Goal: Task Accomplishment & Management: Use online tool/utility

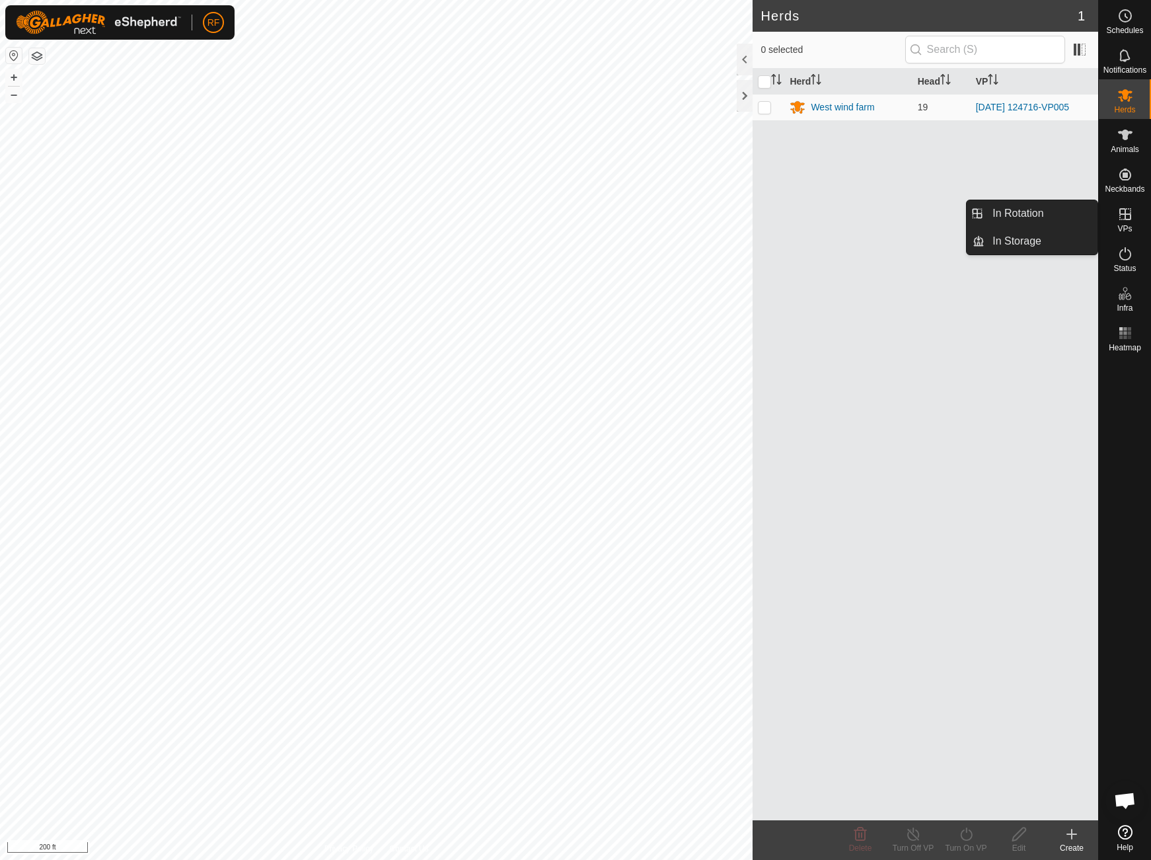
click at [1131, 223] on es-virtualpaddocks-svg-icon at bounding box center [1126, 214] width 24 height 21
click at [1002, 212] on link "In Rotation" at bounding box center [1041, 213] width 113 height 26
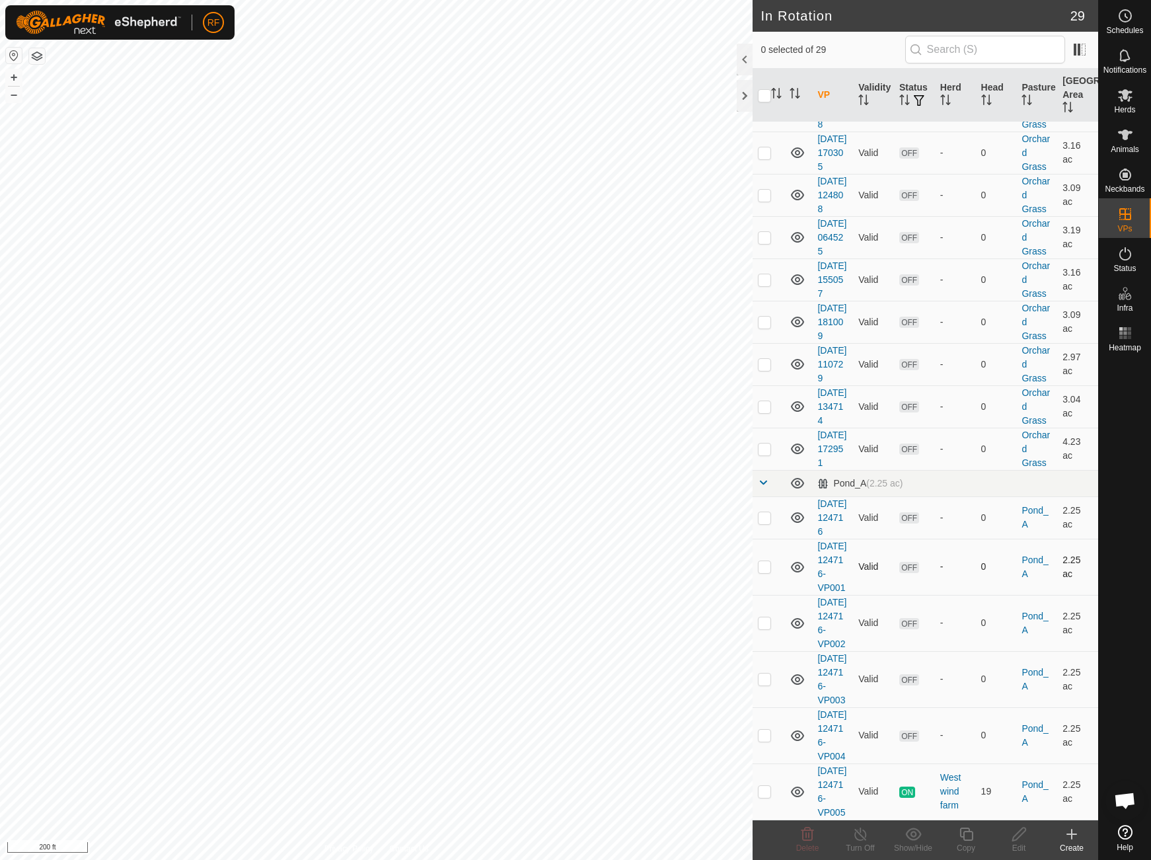
scroll to position [1093, 0]
click at [767, 788] on p-checkbox at bounding box center [764, 791] width 13 height 11
click at [765, 789] on p-checkbox at bounding box center [764, 791] width 13 height 11
checkbox input "false"
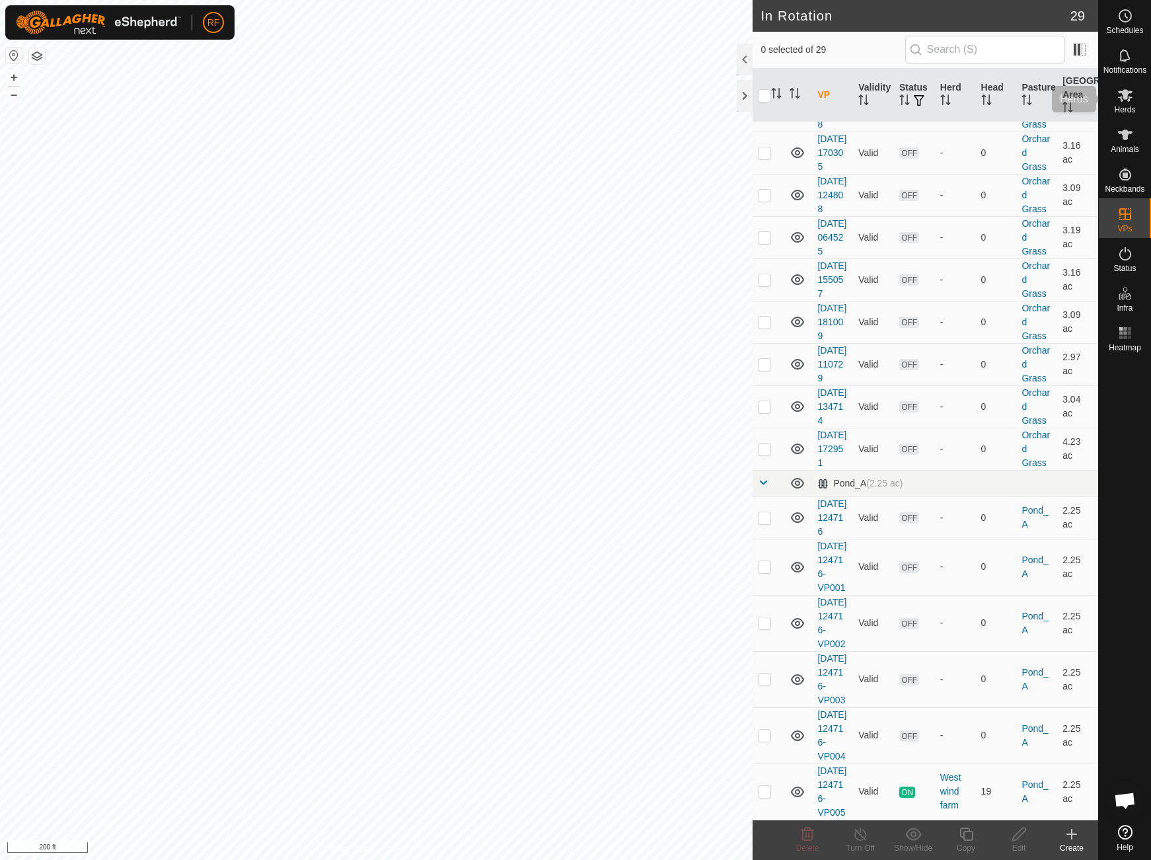
click at [1128, 85] on es-mob-svg-icon at bounding box center [1126, 95] width 24 height 21
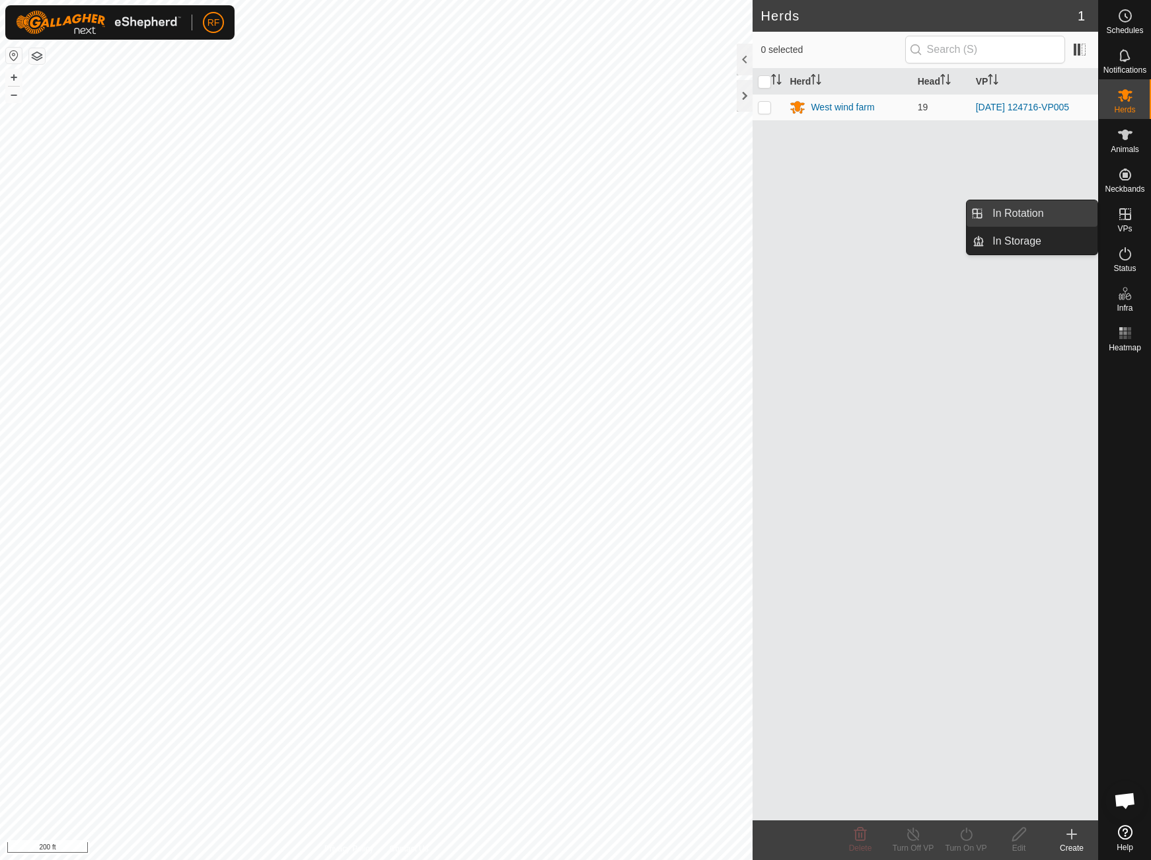
click at [1054, 219] on link "In Rotation" at bounding box center [1041, 213] width 113 height 26
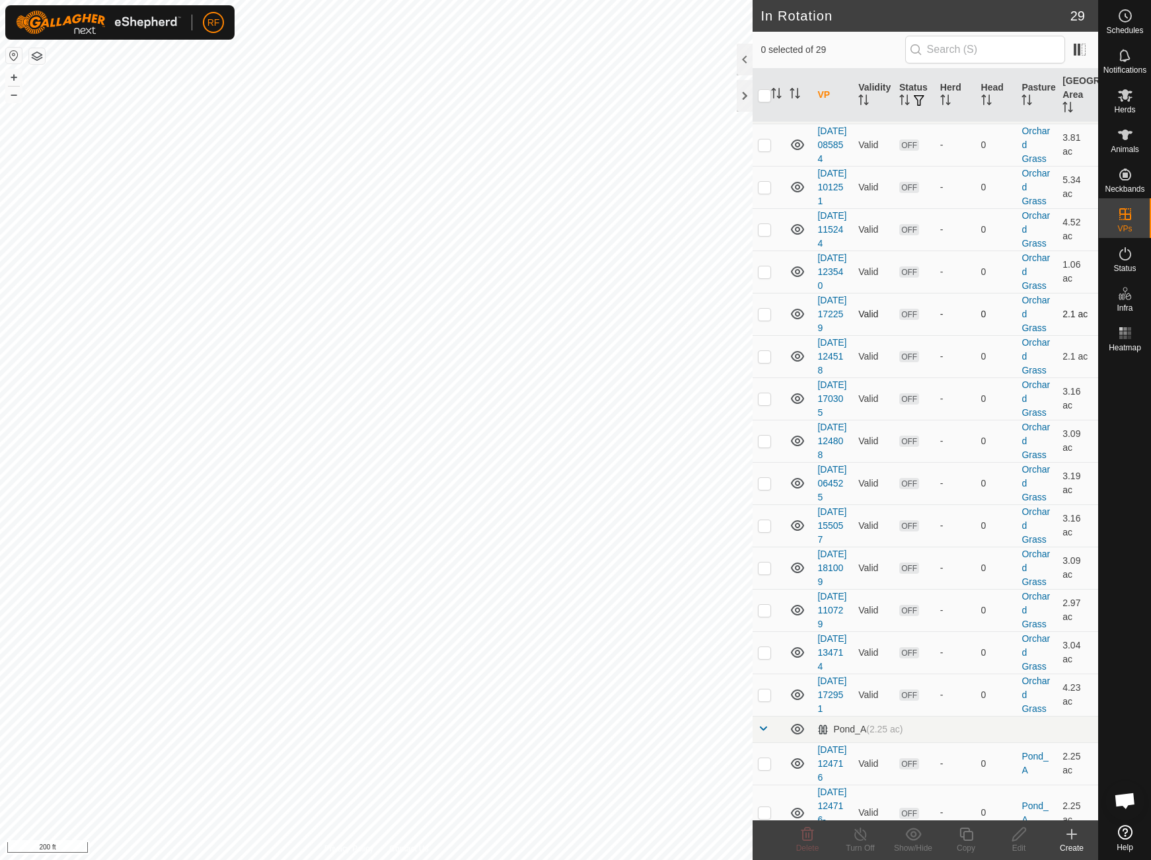
scroll to position [226, 0]
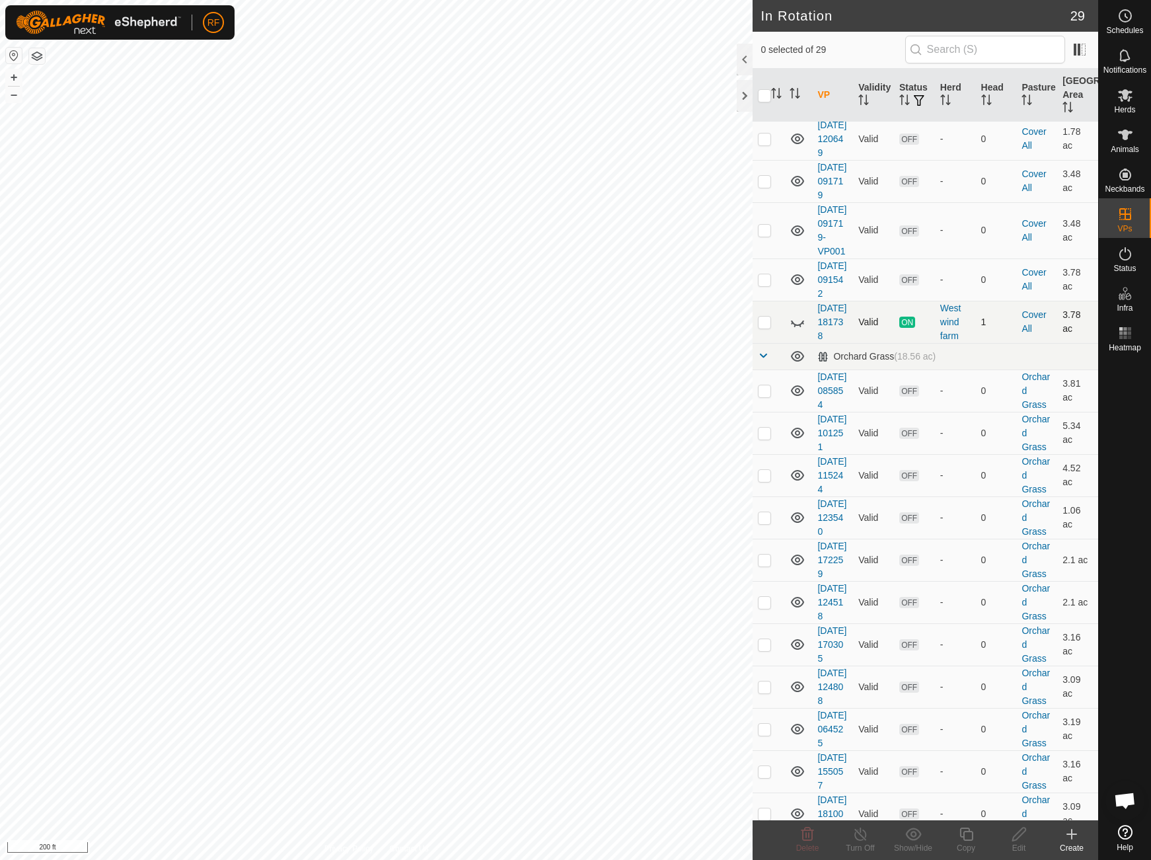
click at [797, 330] on icon at bounding box center [798, 322] width 16 height 16
click at [768, 327] on p-checkbox at bounding box center [764, 322] width 13 height 11
click at [767, 327] on p-checkbox at bounding box center [764, 322] width 13 height 11
checkbox input "true"
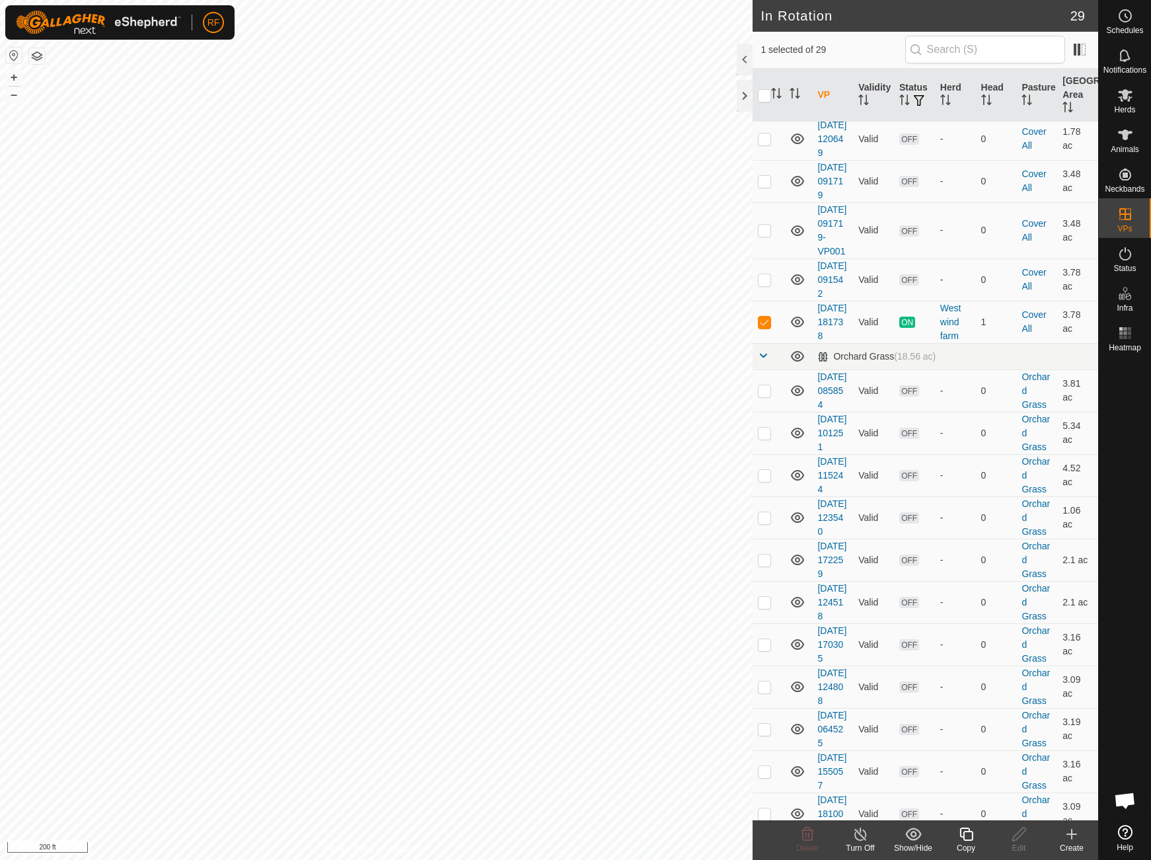
click at [860, 833] on icon at bounding box center [861, 834] width 17 height 16
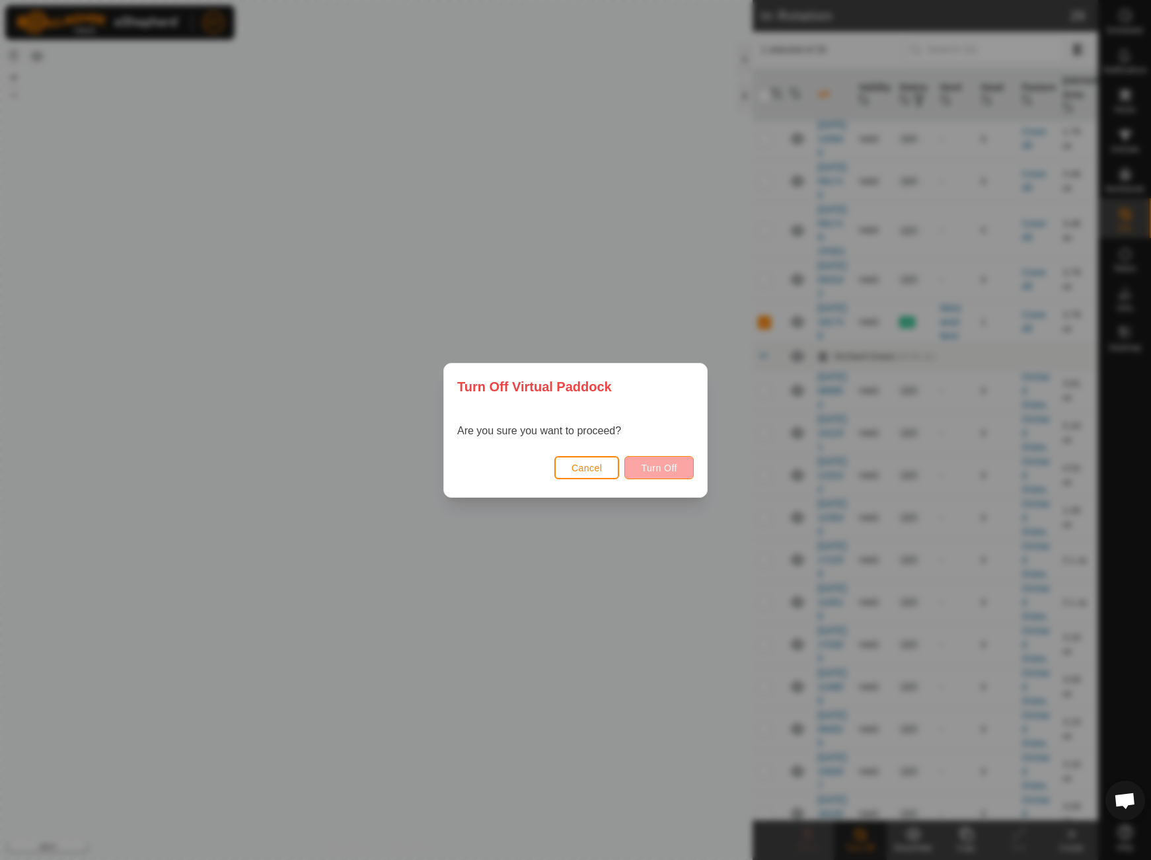
click at [654, 468] on span "Turn Off" at bounding box center [659, 468] width 36 height 11
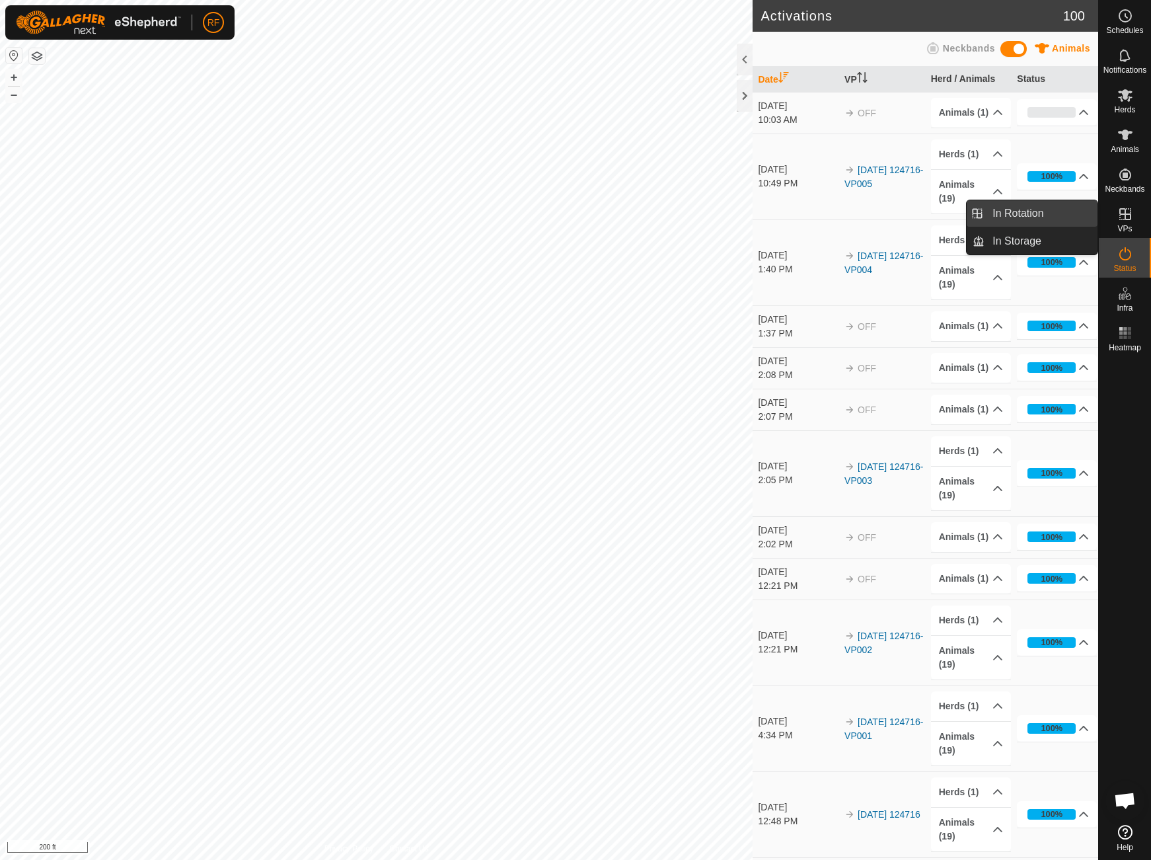
click at [1046, 208] on link "In Rotation" at bounding box center [1041, 213] width 113 height 26
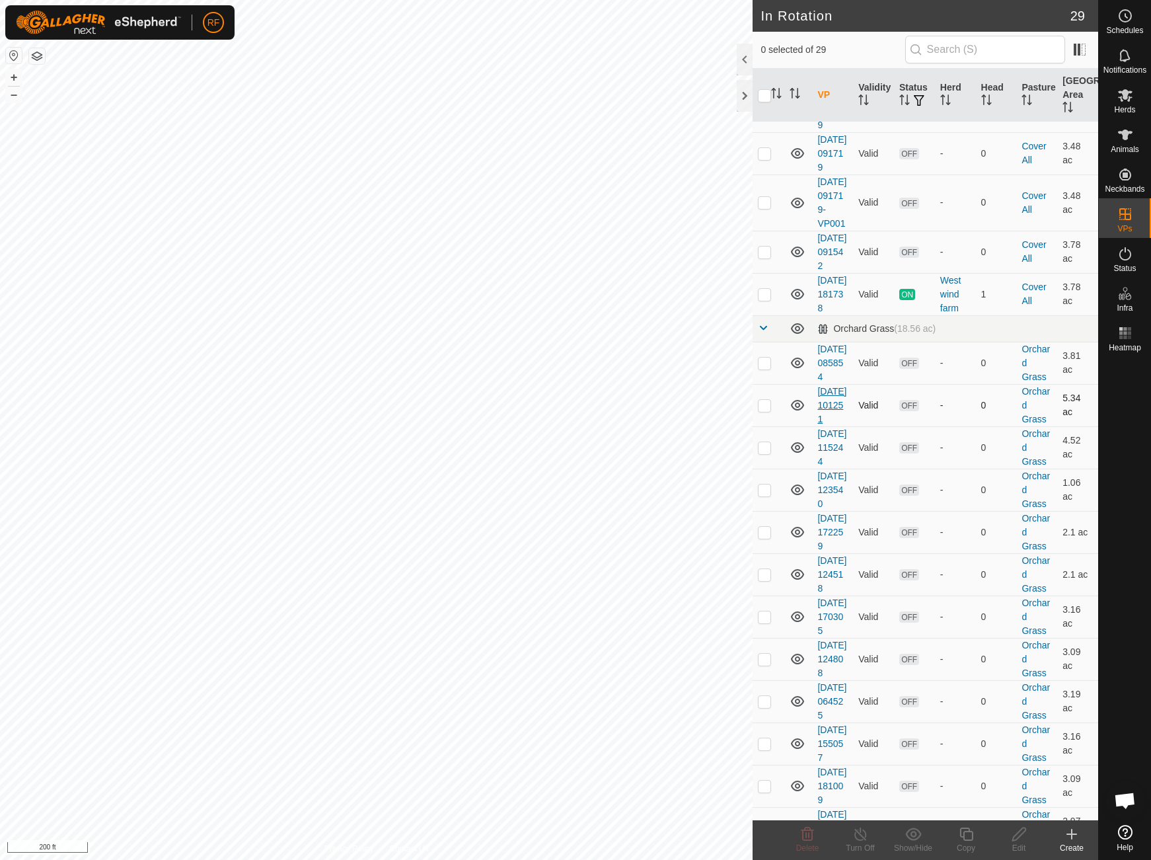
scroll to position [255, 0]
click at [1124, 98] on icon at bounding box center [1125, 95] width 15 height 13
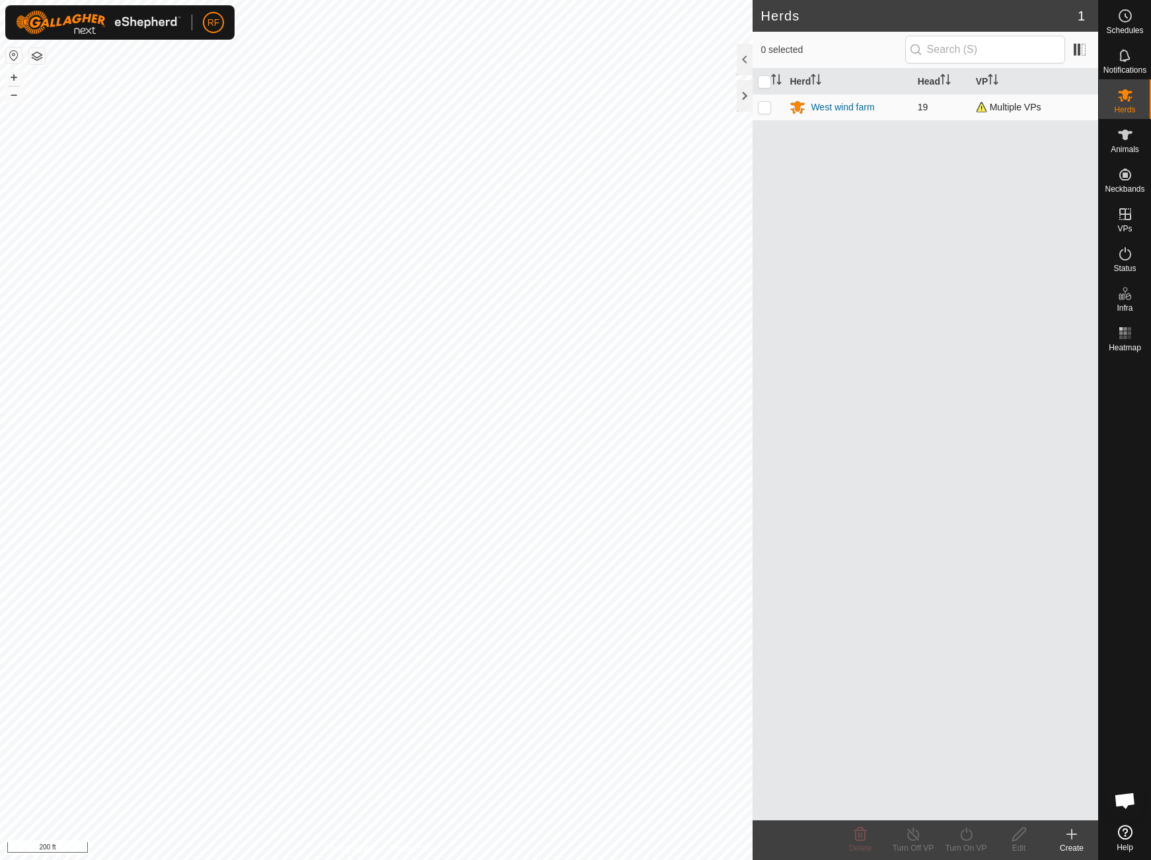
click at [763, 109] on p-checkbox at bounding box center [764, 107] width 13 height 11
checkbox input "true"
click at [911, 828] on icon at bounding box center [913, 834] width 17 height 16
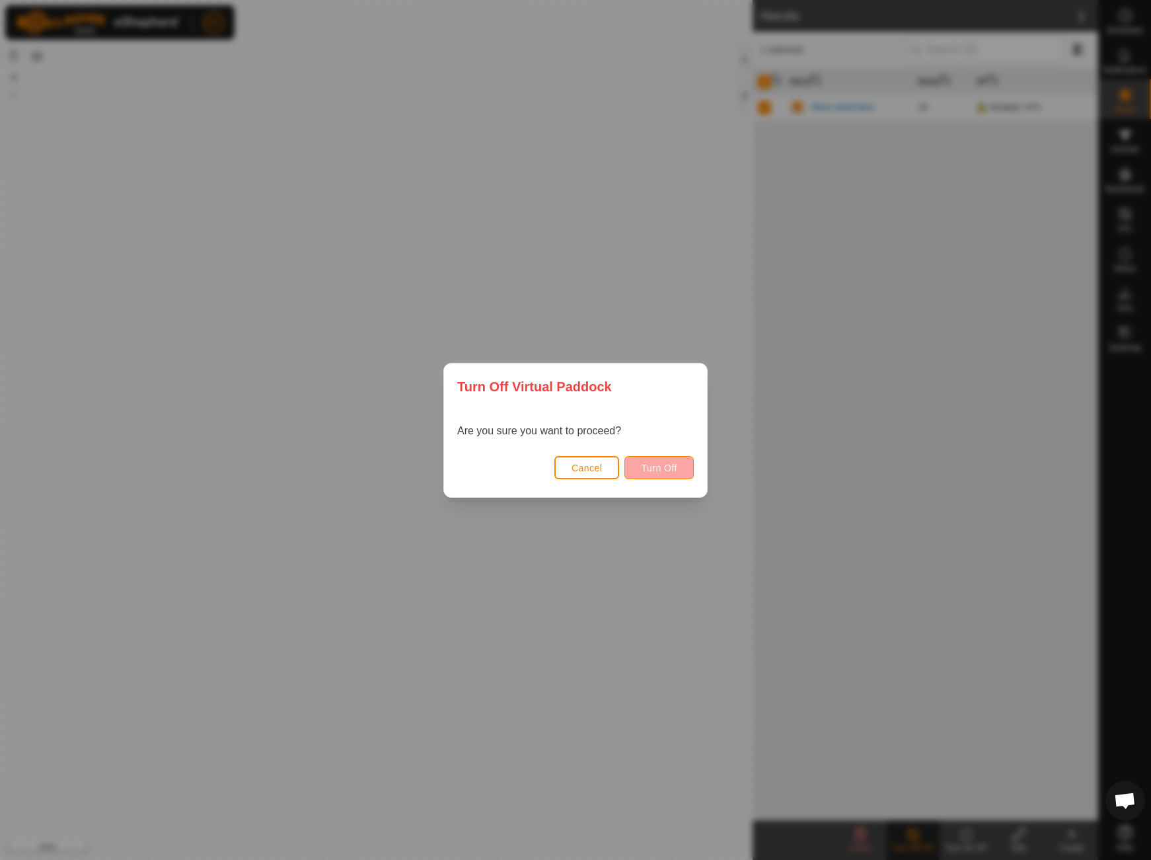
click at [666, 471] on span "Turn Off" at bounding box center [659, 468] width 36 height 11
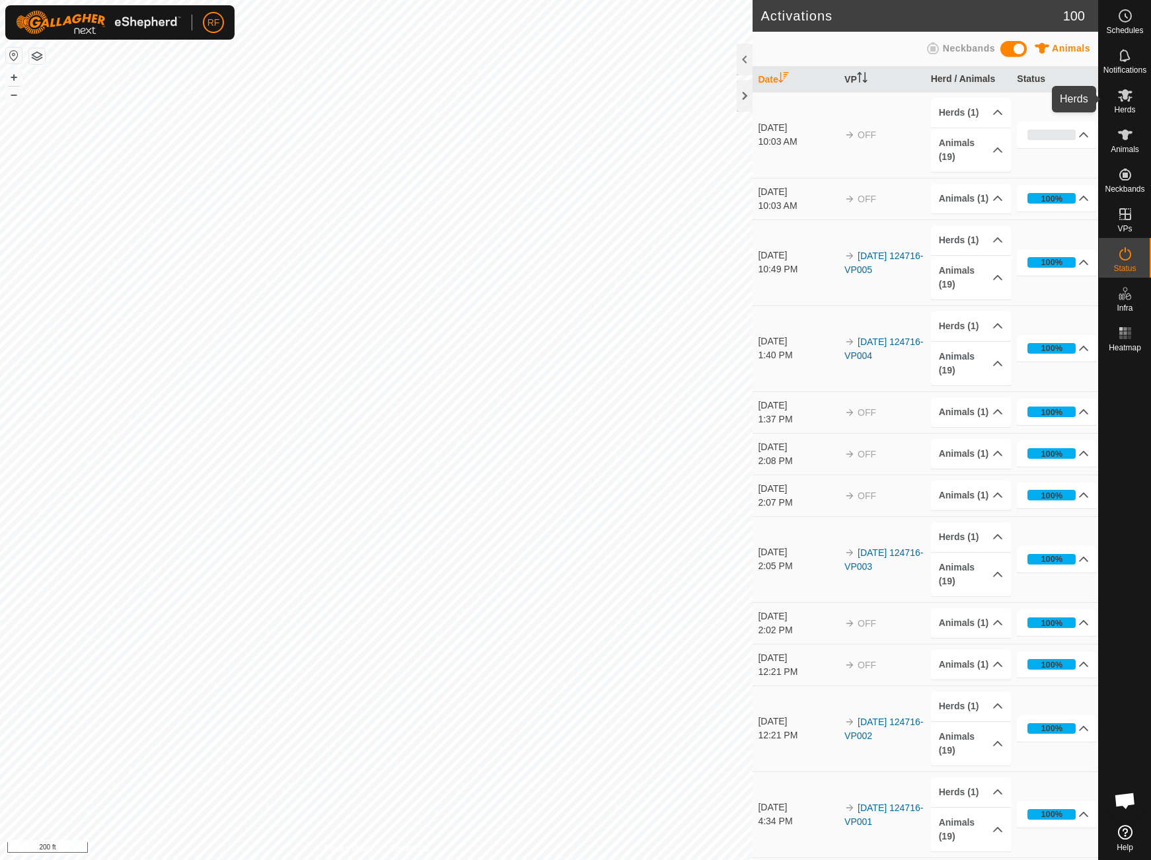
click at [1121, 100] on icon at bounding box center [1125, 95] width 15 height 13
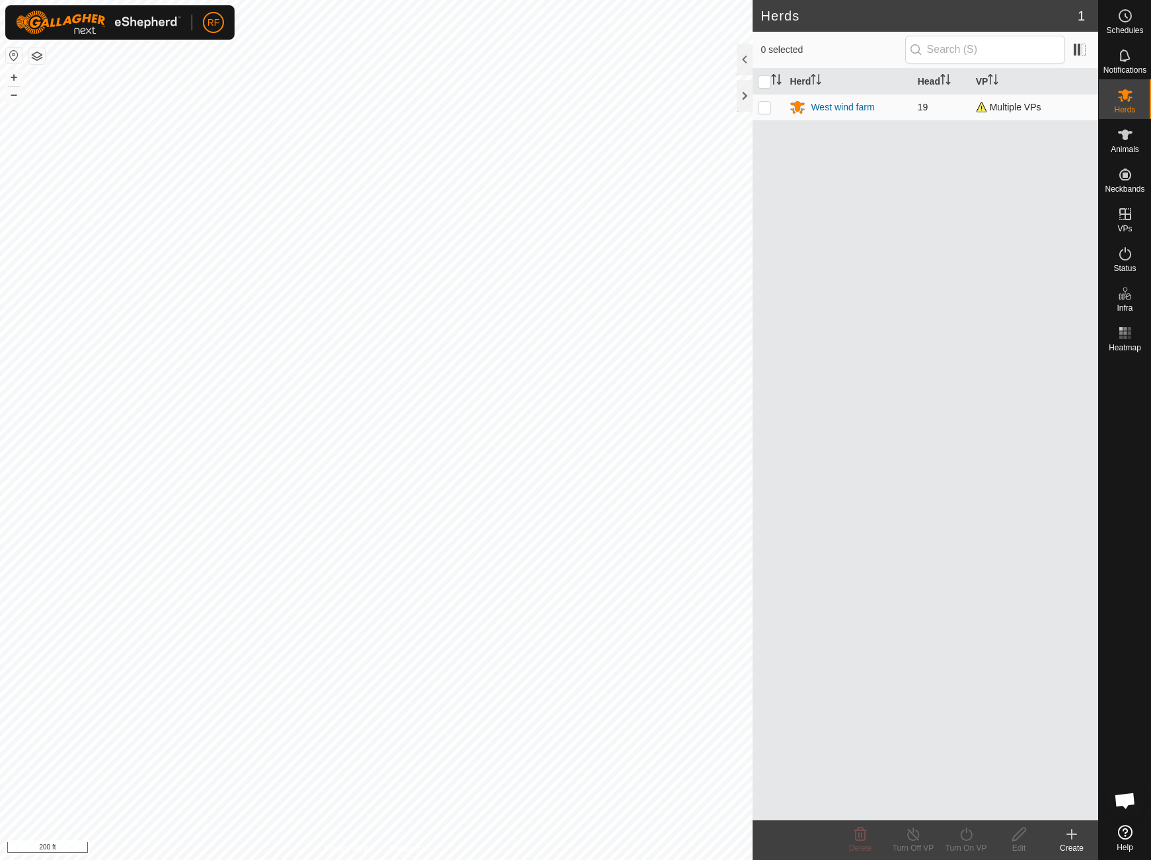
click at [768, 108] on p-checkbox at bounding box center [764, 107] width 13 height 11
checkbox input "true"
click at [910, 833] on icon at bounding box center [913, 834] width 17 height 16
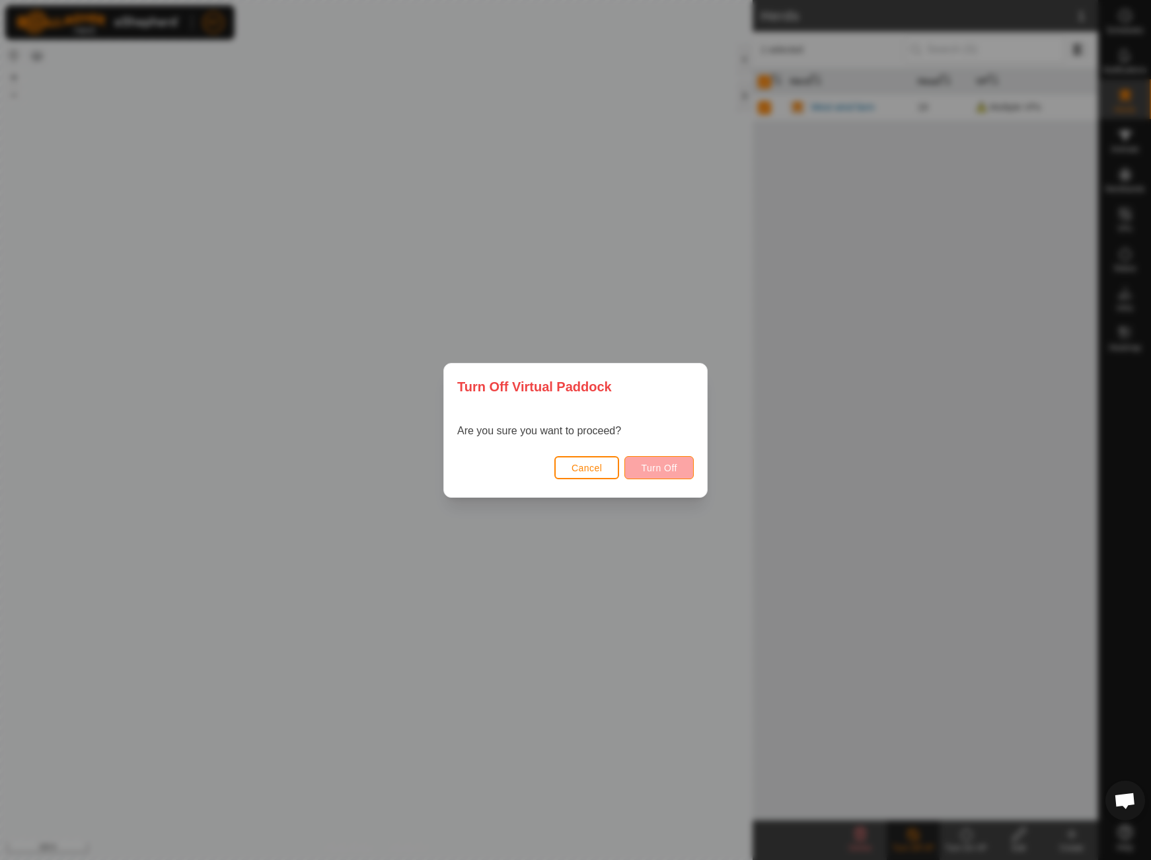
click at [645, 477] on button "Turn Off" at bounding box center [659, 467] width 69 height 23
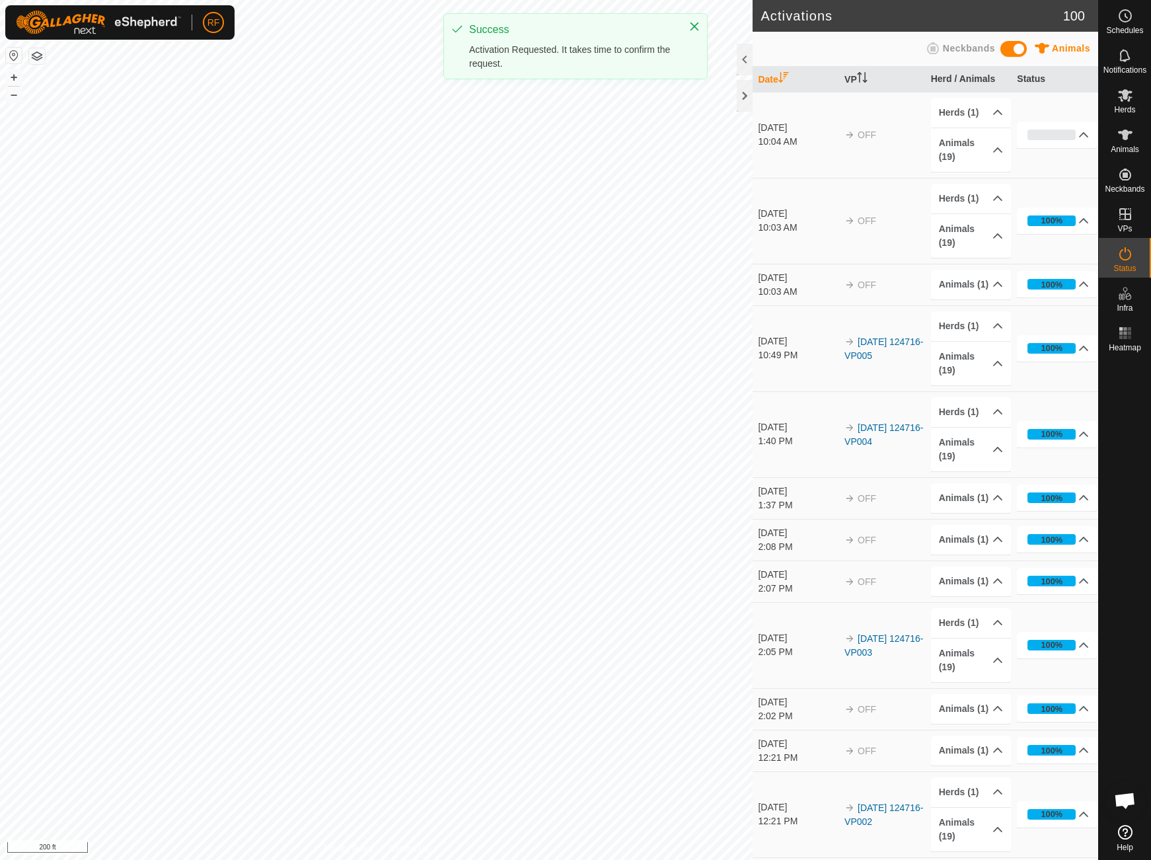
scroll to position [18, 0]
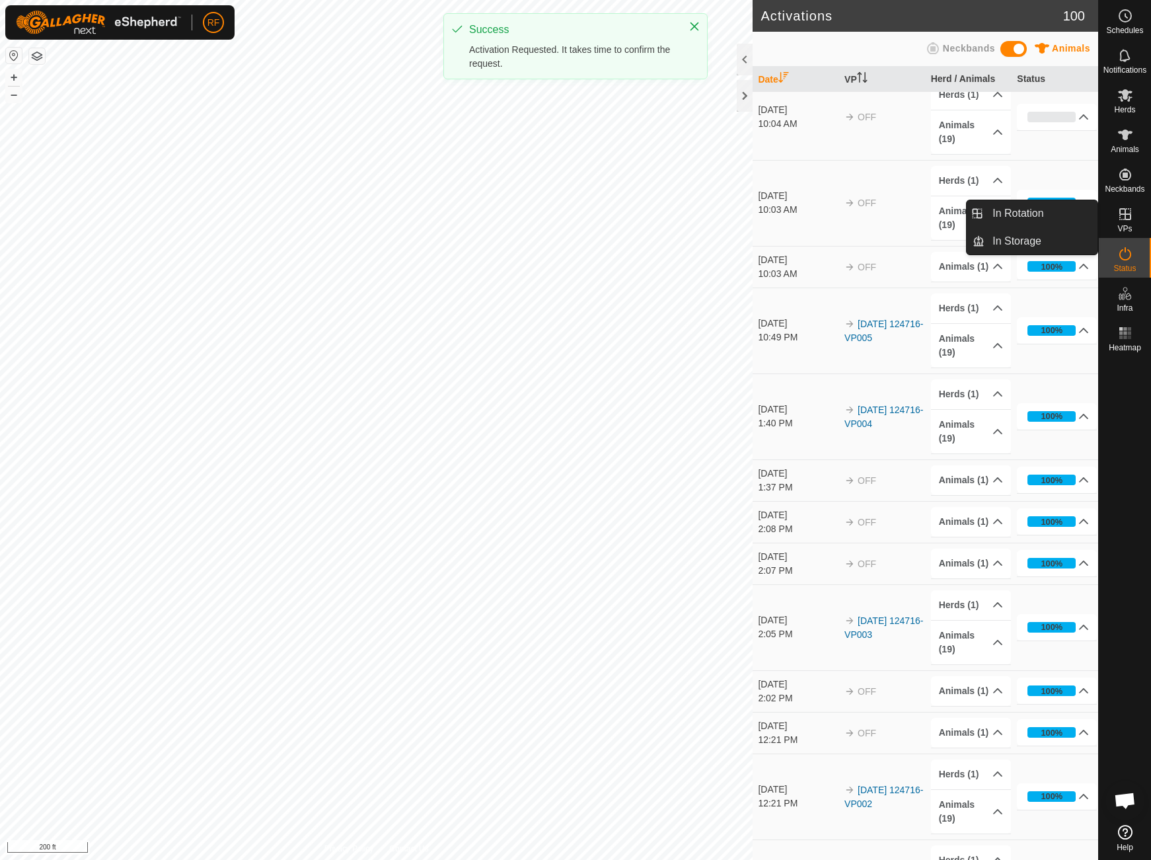
click at [1127, 221] on icon at bounding box center [1126, 214] width 16 height 16
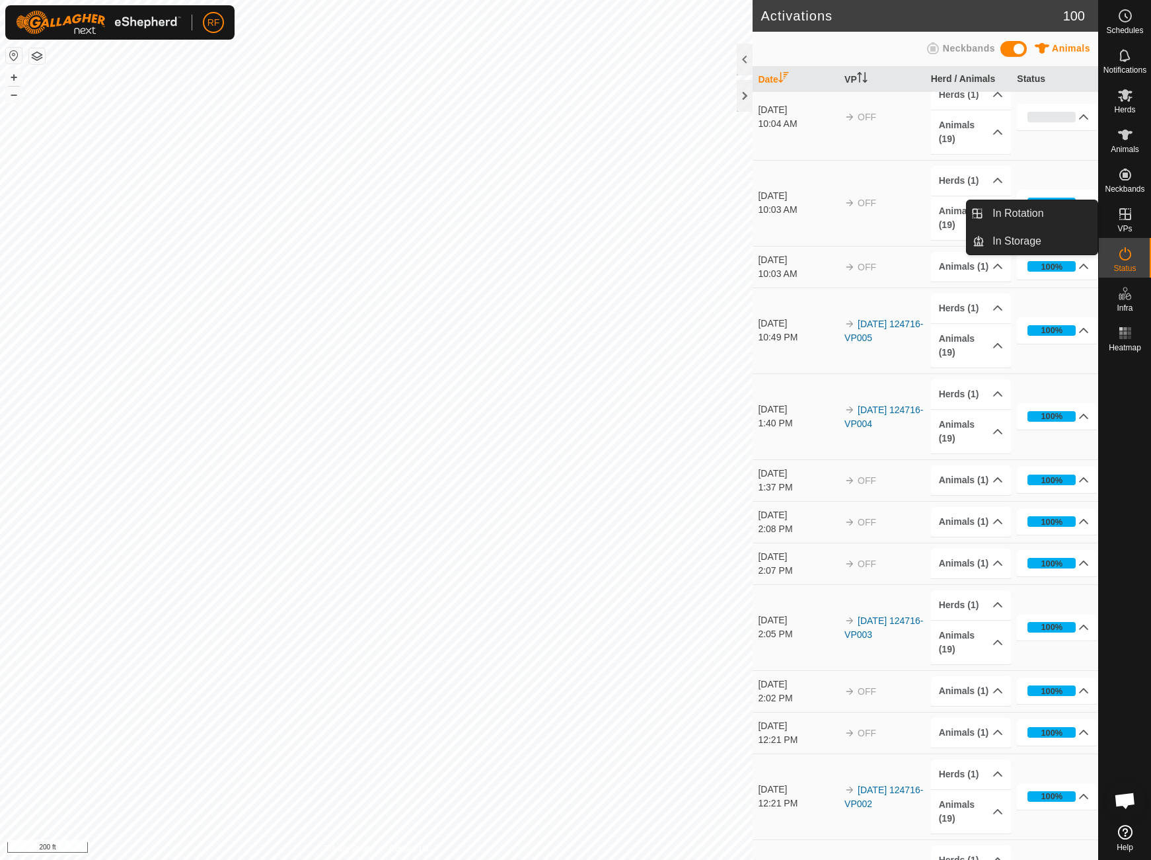
click at [1020, 210] on link "In Rotation" at bounding box center [1041, 213] width 113 height 26
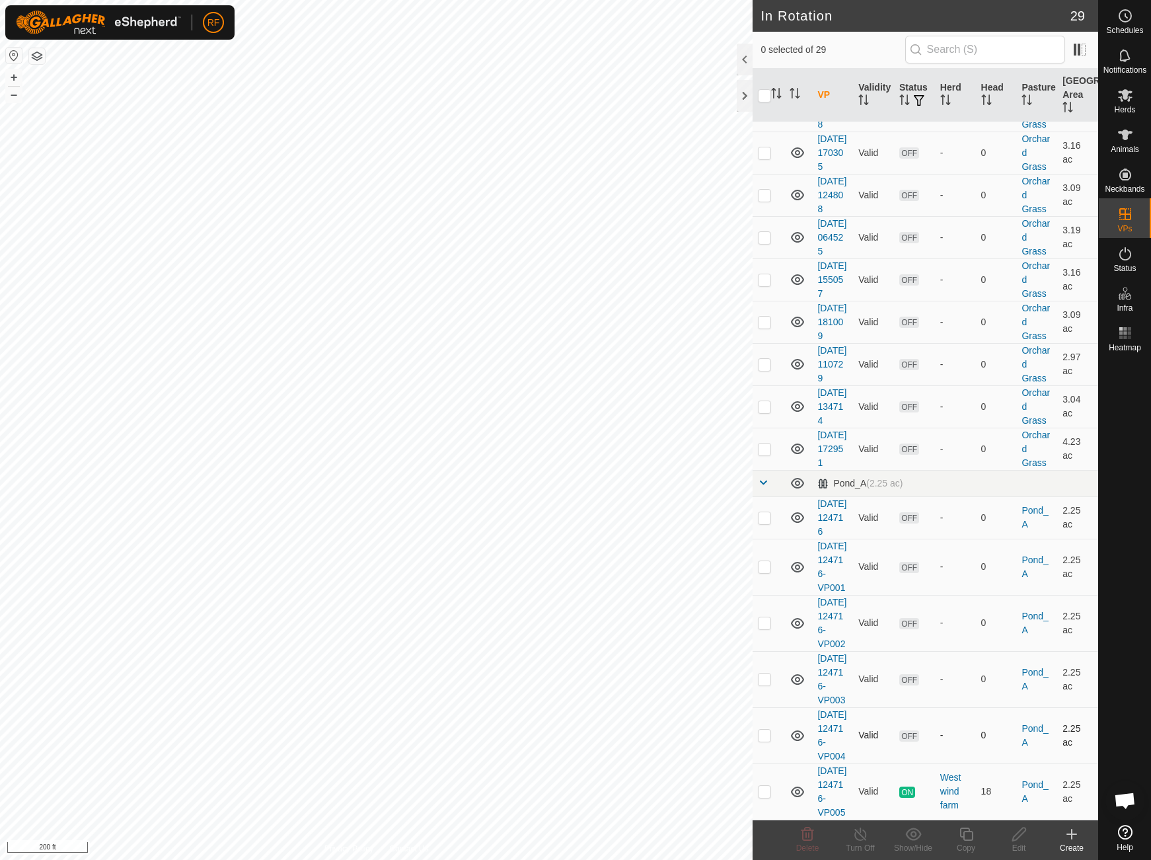
scroll to position [1093, 0]
click at [765, 786] on p-checkbox at bounding box center [764, 791] width 13 height 11
checkbox input "true"
click at [964, 832] on icon at bounding box center [966, 834] width 17 height 16
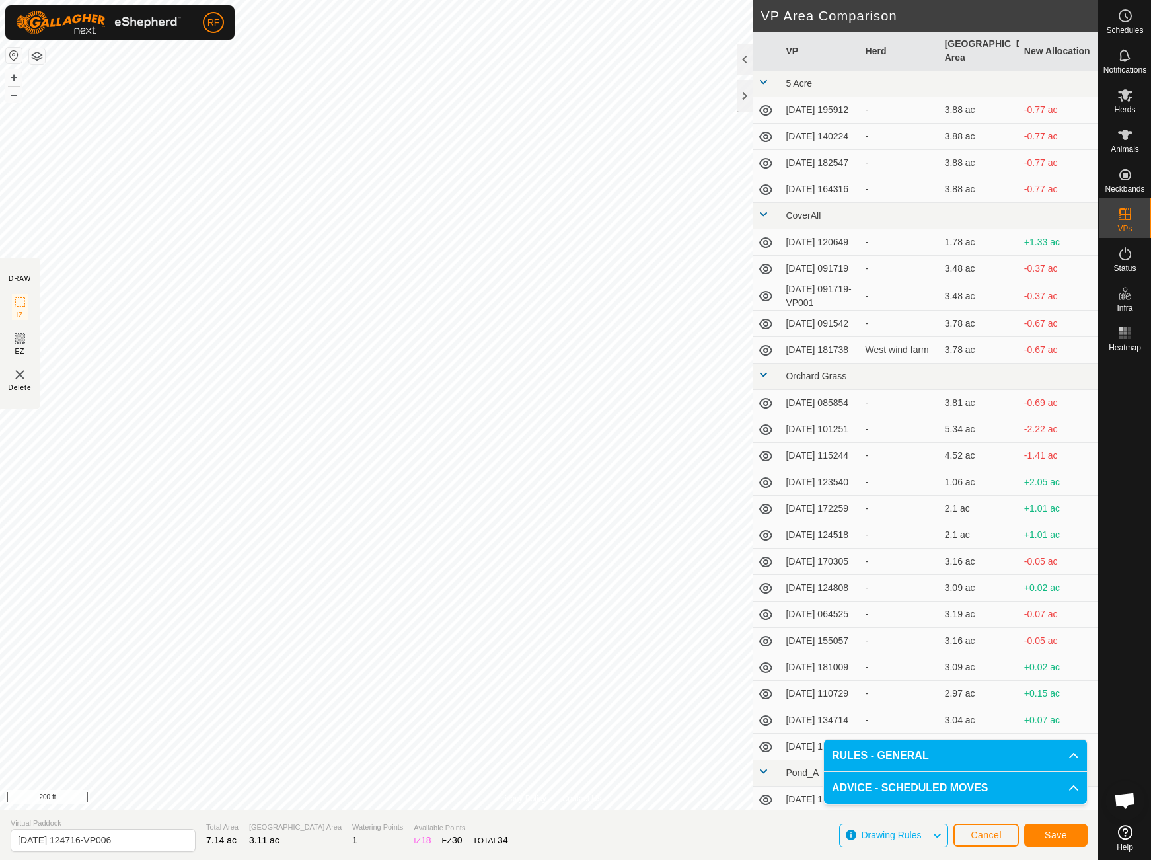
click at [1053, 832] on span "Save" at bounding box center [1056, 834] width 22 height 11
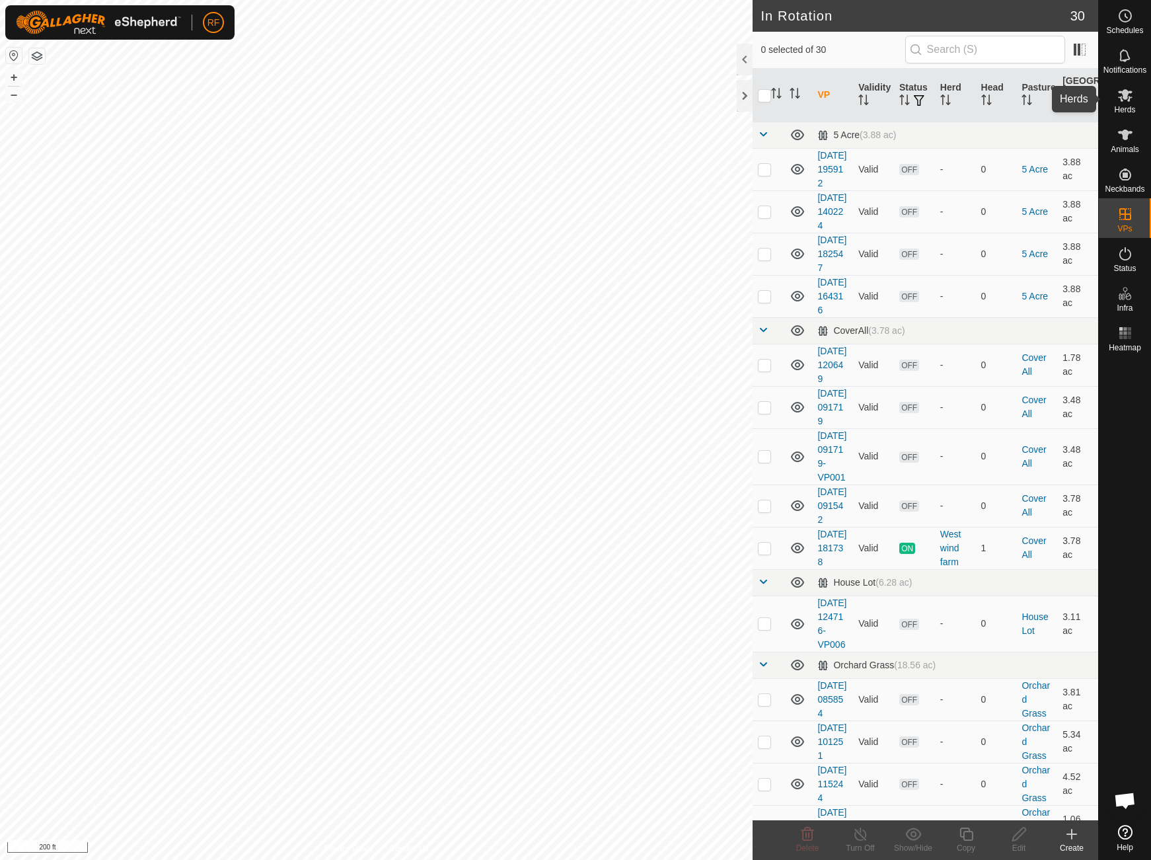
click at [1125, 99] on icon at bounding box center [1125, 95] width 15 height 13
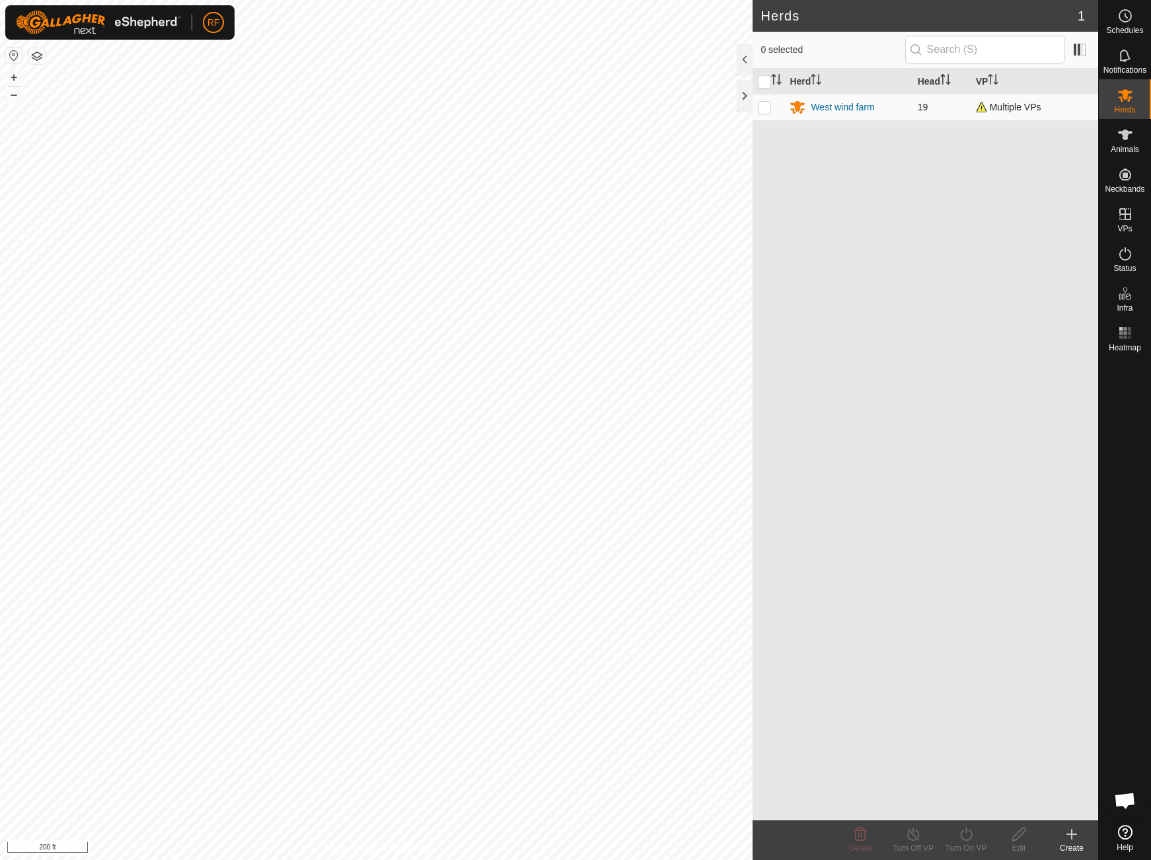
click at [762, 110] on p-checkbox at bounding box center [764, 107] width 13 height 11
checkbox input "true"
click at [964, 833] on icon at bounding box center [966, 834] width 17 height 16
click at [960, 801] on link "Now" at bounding box center [1006, 805] width 131 height 26
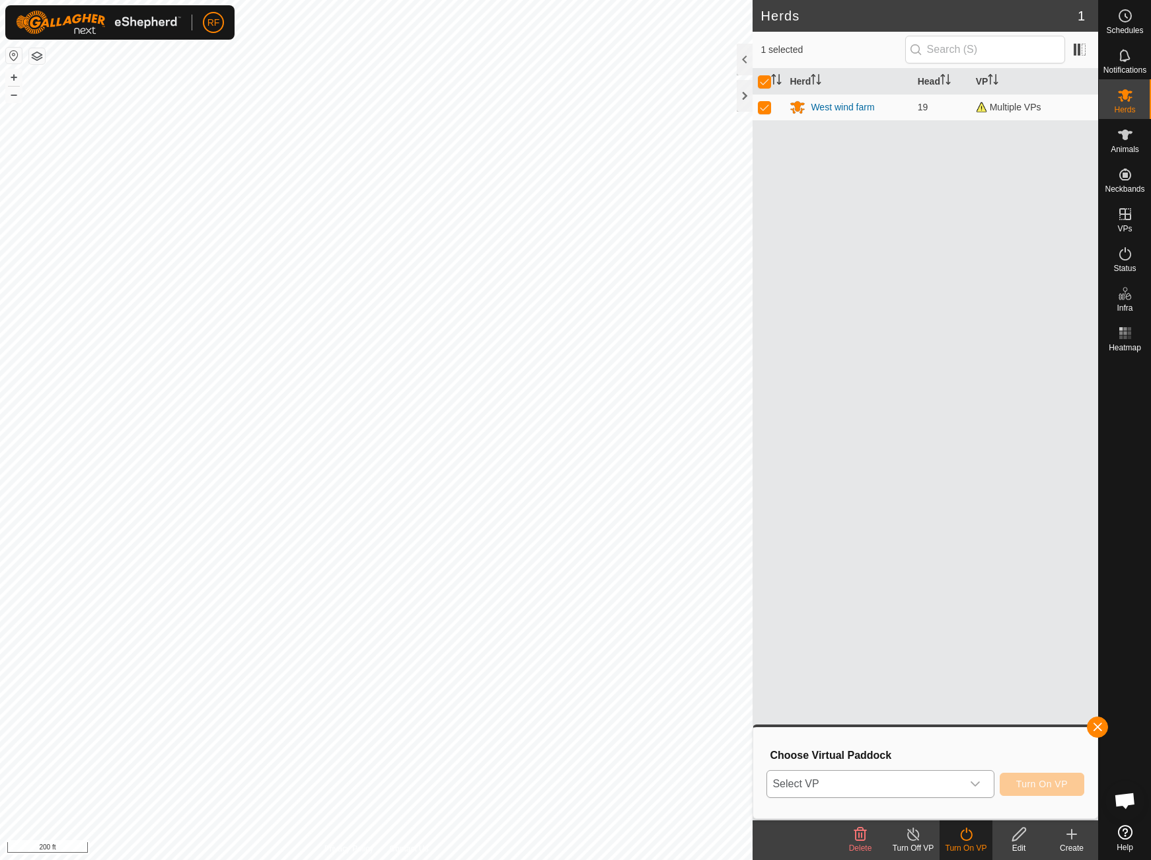
click at [983, 778] on div "dropdown trigger" at bounding box center [975, 784] width 26 height 26
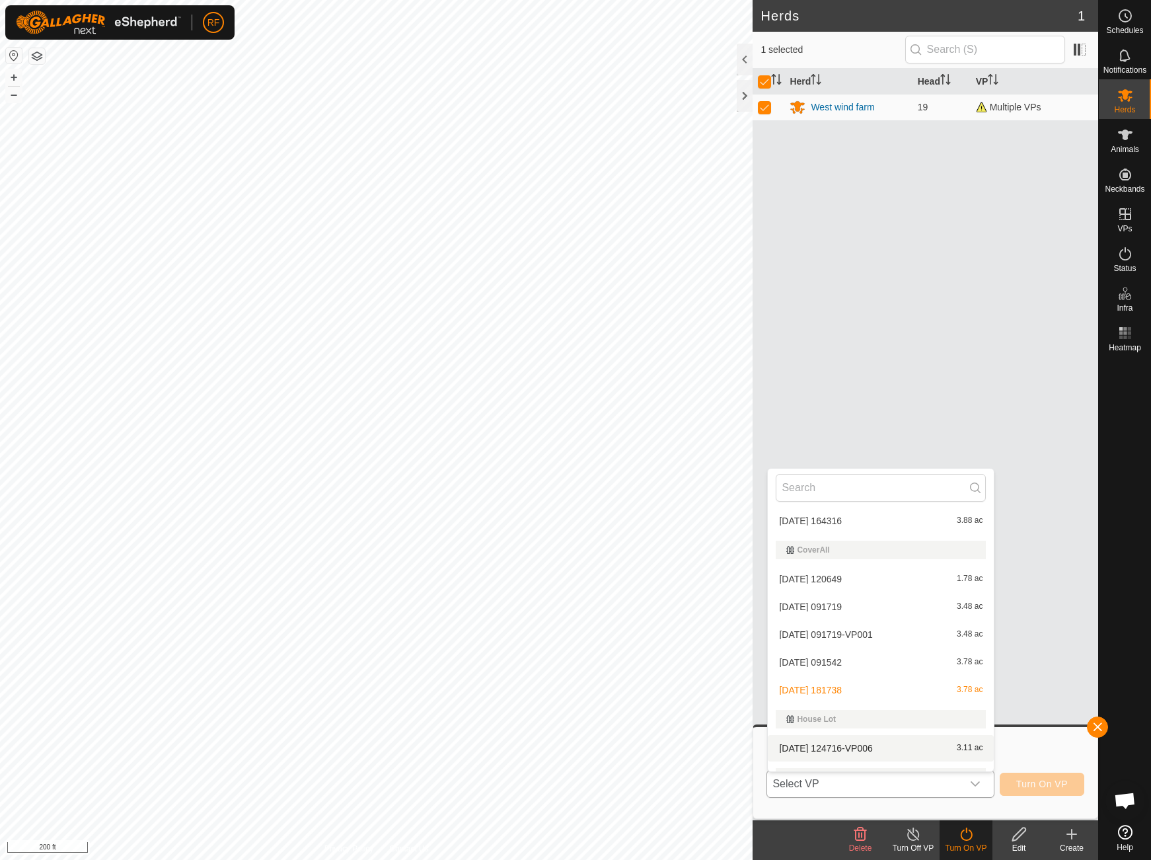
scroll to position [114, 0]
click at [903, 743] on li "[DATE] 124716-VP006 3.11 ac" at bounding box center [881, 747] width 226 height 26
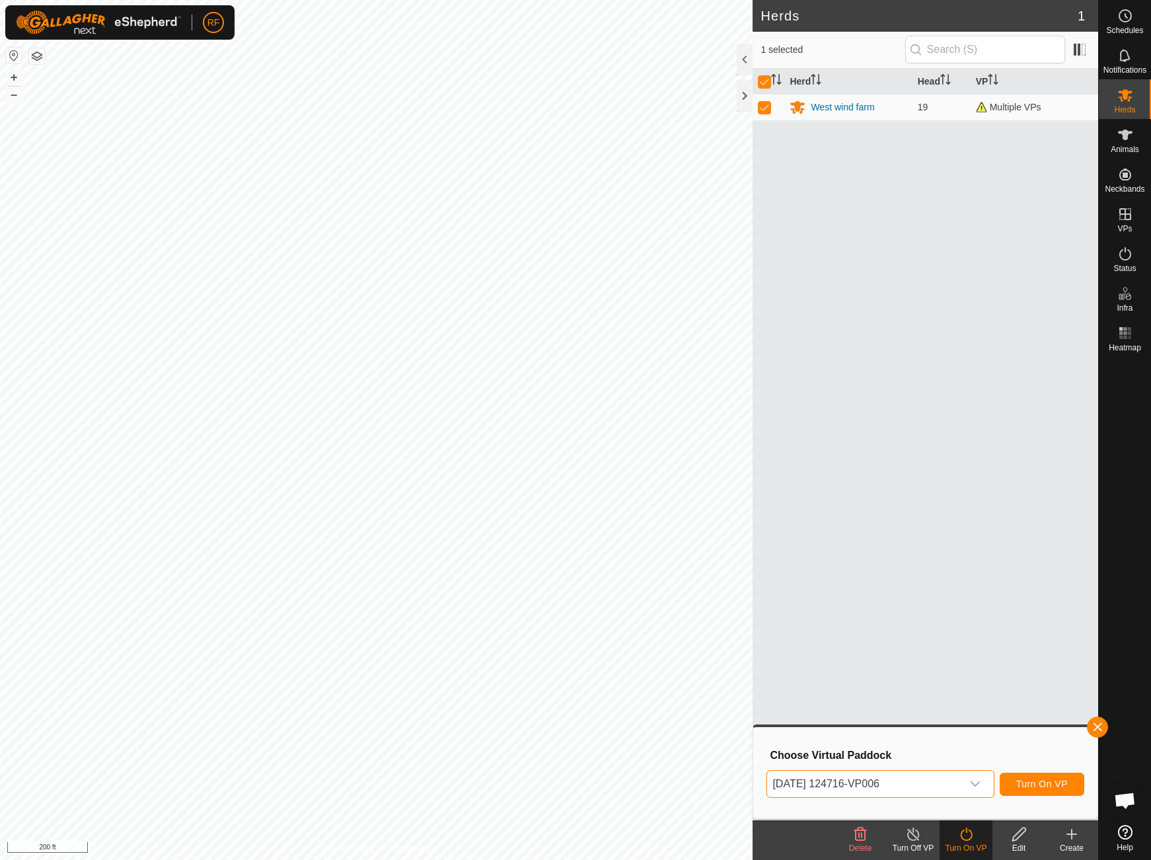
click at [1036, 787] on span "Turn On VP" at bounding box center [1043, 784] width 52 height 11
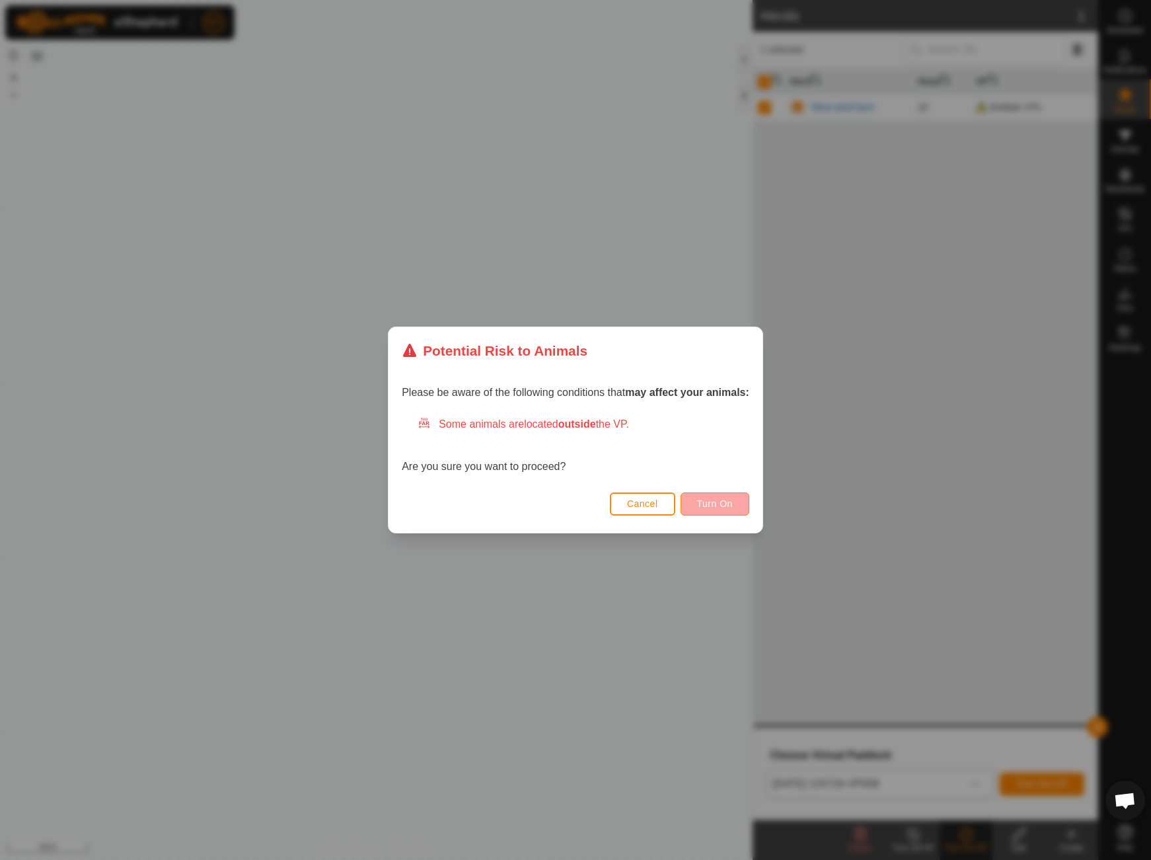
click at [726, 504] on span "Turn On" at bounding box center [715, 503] width 36 height 11
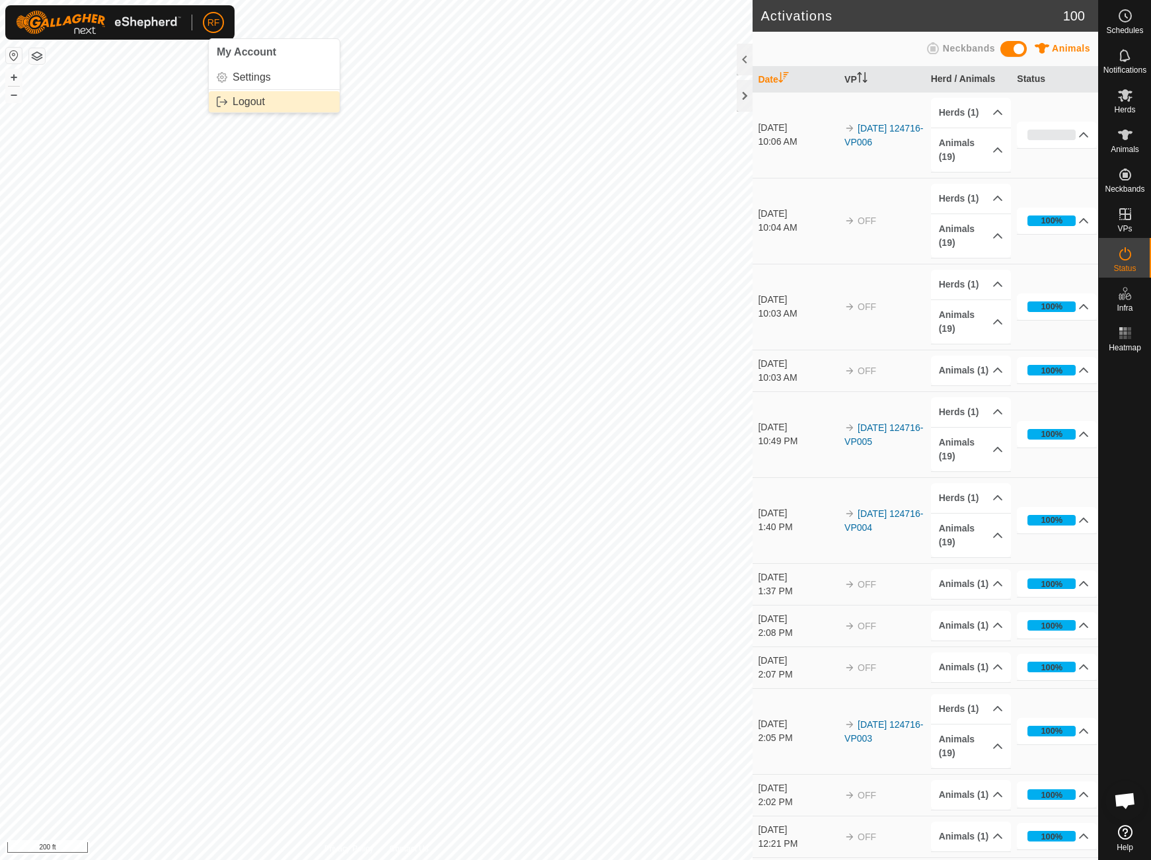
click at [225, 98] on link "Logout" at bounding box center [274, 101] width 131 height 21
